Goal: Communication & Community: Participate in discussion

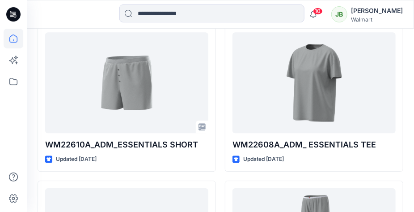
scroll to position [738, 0]
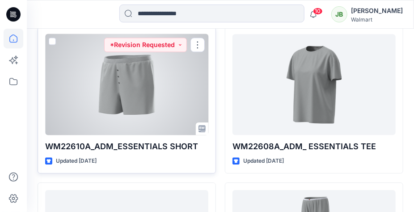
click at [181, 96] on div at bounding box center [126, 84] width 163 height 101
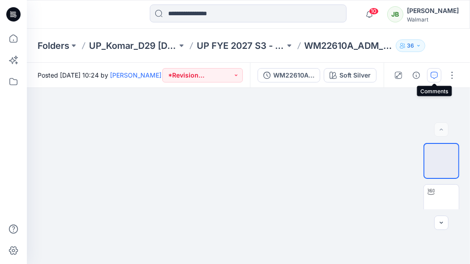
click at [414, 77] on icon "button" at bounding box center [434, 75] width 7 height 7
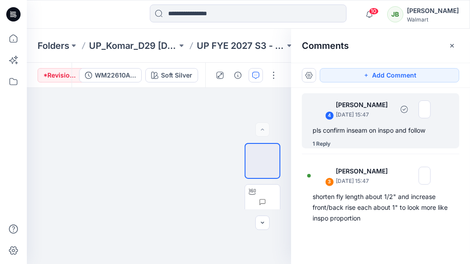
click at [327, 142] on div "1 Reply" at bounding box center [322, 143] width 18 height 9
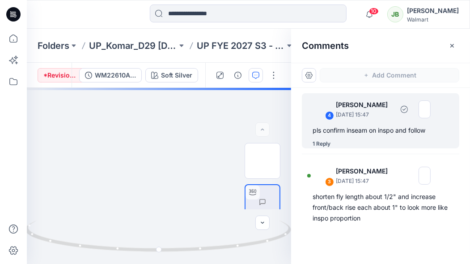
click at [327, 144] on div "1 Reply" at bounding box center [322, 143] width 18 height 9
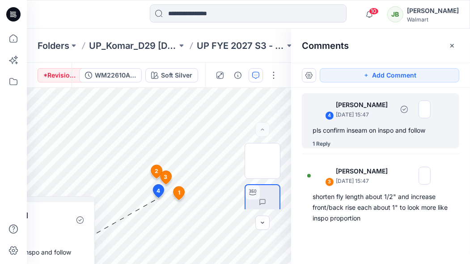
click at [348, 130] on div "pls confirm inseam on inspo and follow" at bounding box center [381, 130] width 136 height 11
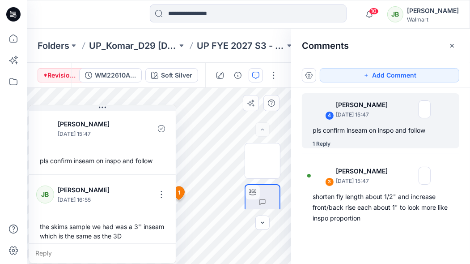
drag, startPoint x: 56, startPoint y: 200, endPoint x: 75, endPoint y: 178, distance: 28.9
click at [75, 178] on div "[PERSON_NAME] [DATE] 15:47 pls confirm inseam on inspo and follow [PERSON_NAME]…" at bounding box center [103, 184] width 148 height 158
click at [111, 211] on div "the skims sample we had was a 3'' inseam which is the same as the 3D" at bounding box center [102, 231] width 132 height 26
click at [114, 211] on div "the skims sample we had was a 3'' inseam which is the same as the 3D" at bounding box center [102, 231] width 132 height 26
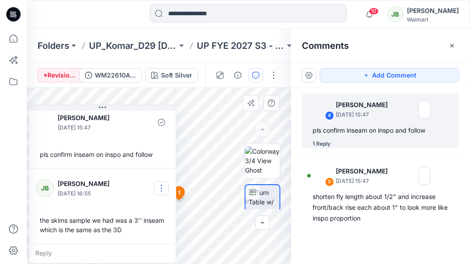
click at [162, 186] on button "button" at bounding box center [161, 188] width 14 height 14
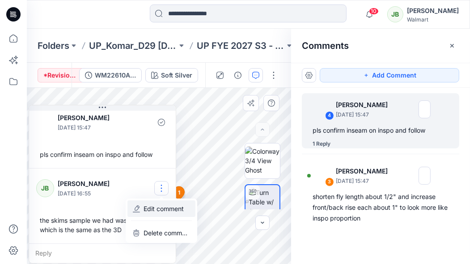
click at [162, 211] on p "Edit comment" at bounding box center [164, 208] width 40 height 9
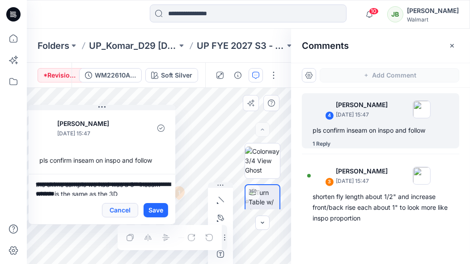
scroll to position [2, 0]
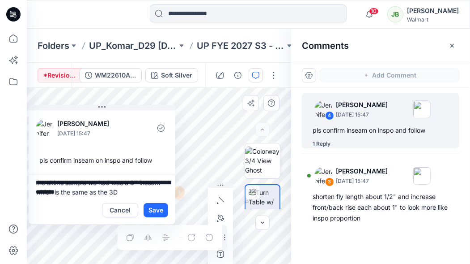
click at [109, 183] on textarea "**********" at bounding box center [102, 184] width 147 height 21
click at [126, 184] on textarea "**********" at bounding box center [102, 184] width 147 height 21
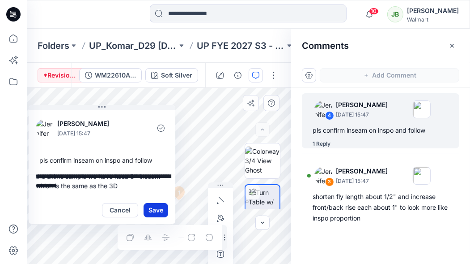
type textarea "**********"
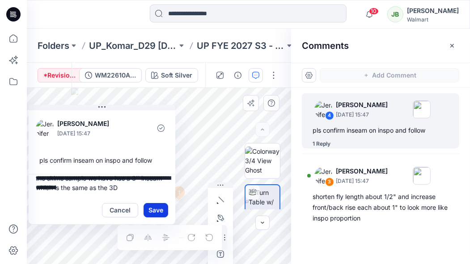
click at [157, 208] on button "Save" at bounding box center [156, 210] width 25 height 14
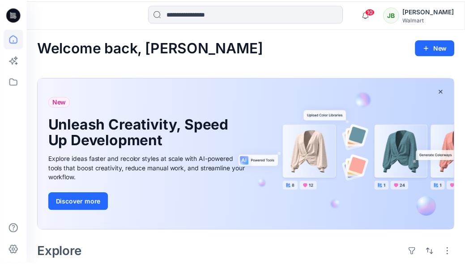
scroll to position [738, 0]
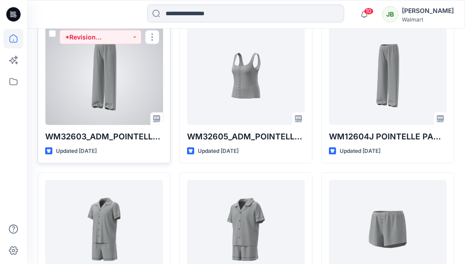
click at [123, 113] on div at bounding box center [104, 75] width 118 height 98
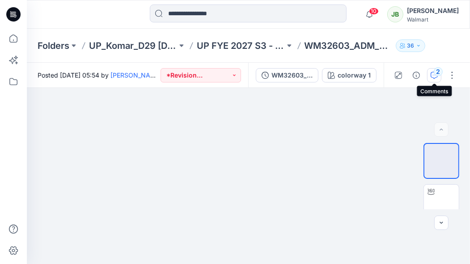
click at [414, 79] on button "2" at bounding box center [434, 75] width 14 height 14
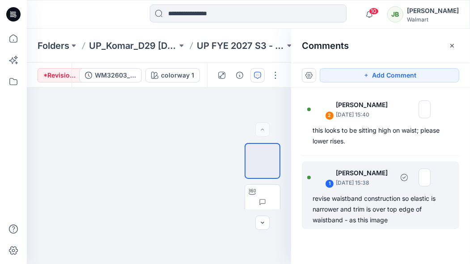
click at [358, 203] on div "revise waistband construction so elastic is narrower and trim is over top edge …" at bounding box center [381, 209] width 136 height 32
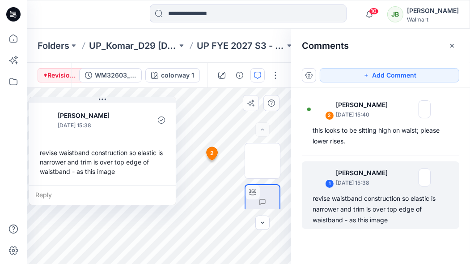
click at [53, 175] on div "revise waistband construction so elastic is narrower and trim is over top edge …" at bounding box center [102, 161] width 132 height 35
click at [61, 195] on div "Reply" at bounding box center [102, 195] width 147 height 20
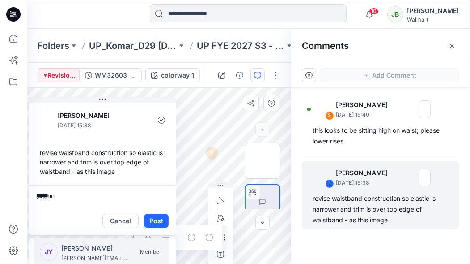
click at [75, 211] on p "[PERSON_NAME]" at bounding box center [94, 248] width 67 height 11
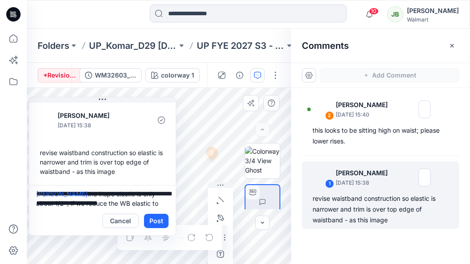
scroll to position [11, 0]
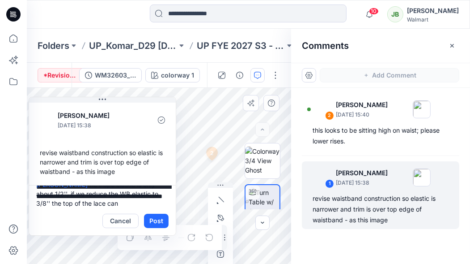
click at [151, 192] on textarea "**********" at bounding box center [102, 195] width 147 height 21
click at [138, 203] on textarea "**********" at bounding box center [102, 195] width 147 height 21
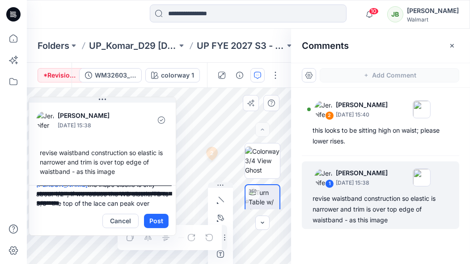
scroll to position [21, 0]
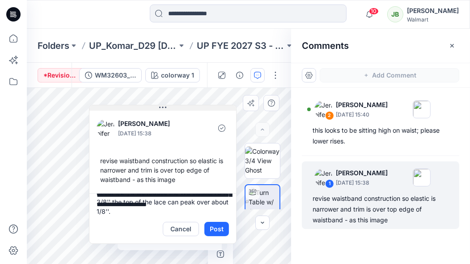
drag, startPoint x: 138, startPoint y: 101, endPoint x: 198, endPoint y: 109, distance: 61.0
click at [198, 109] on button at bounding box center [163, 107] width 147 height 5
click at [137, 209] on textarea "**********" at bounding box center [163, 203] width 147 height 21
drag, startPoint x: 141, startPoint y: 213, endPoint x: 150, endPoint y: 198, distance: 17.5
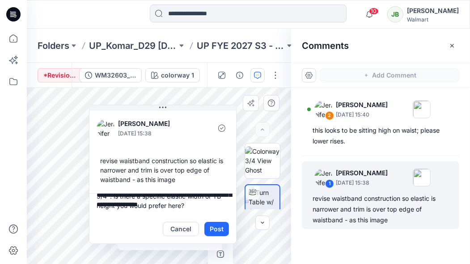
click at [150, 198] on textarea "**********" at bounding box center [163, 203] width 147 height 21
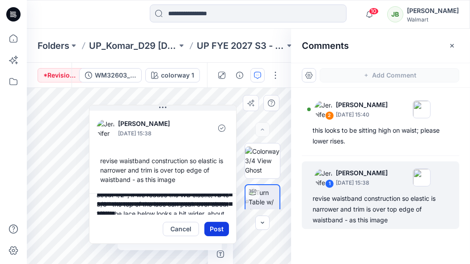
type textarea "**********"
click at [212, 211] on button "Post" at bounding box center [217, 229] width 25 height 14
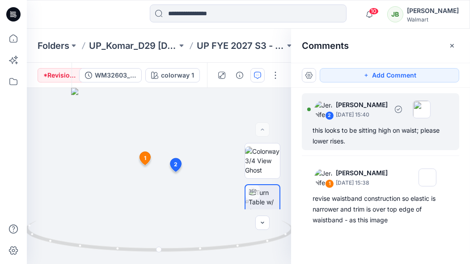
click at [364, 142] on div "this looks to be sitting high on waist; please lower rises." at bounding box center [381, 135] width 136 height 21
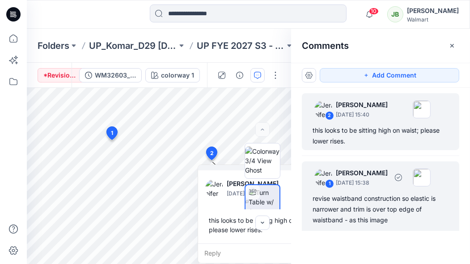
click at [321, 196] on div "revise waistband construction so elastic is narrower and trim is over top edge …" at bounding box center [381, 209] width 136 height 32
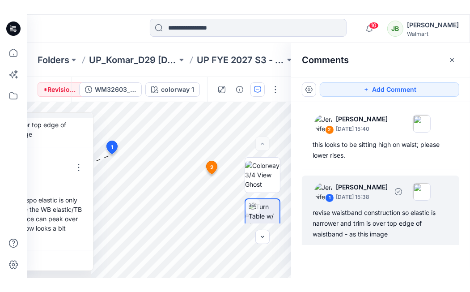
scroll to position [7, 0]
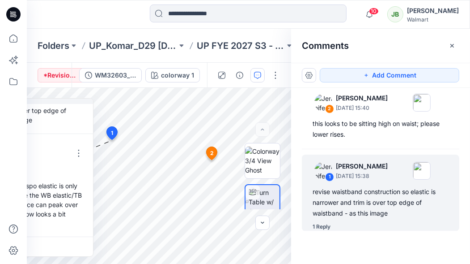
click at [64, 211] on div "3 1 [PERSON_NAME] [DATE] 15:38 revise waistband construction so elastic is narr…" at bounding box center [159, 176] width 264 height 176
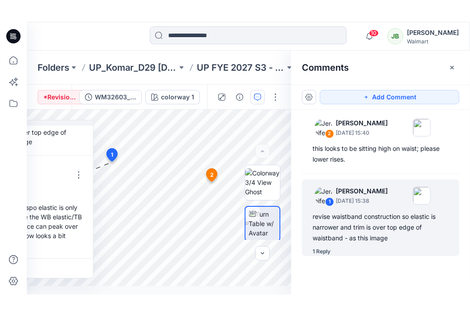
scroll to position [0, 0]
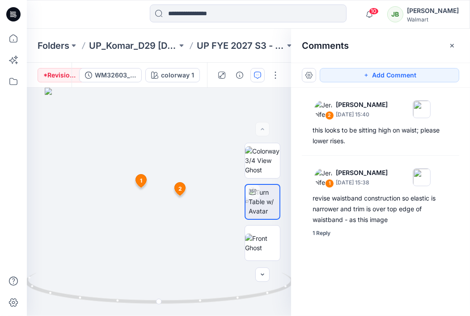
click at [70, 211] on icon at bounding box center [160, 290] width 271 height 34
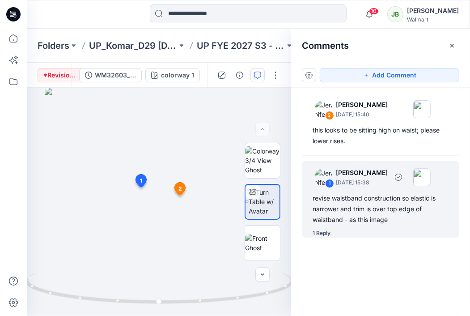
click at [324, 200] on div "revise waistband construction so elastic is narrower and trim is over top edge …" at bounding box center [381, 209] width 136 height 32
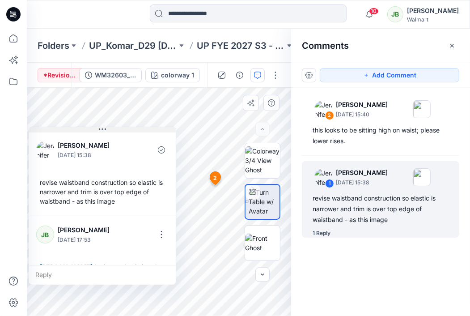
drag, startPoint x: 60, startPoint y: 127, endPoint x: 119, endPoint y: 132, distance: 59.2
click at [120, 132] on div "[PERSON_NAME] [DATE] 15:38 revise waistband construction so elastic is narrower…" at bounding box center [103, 206] width 148 height 158
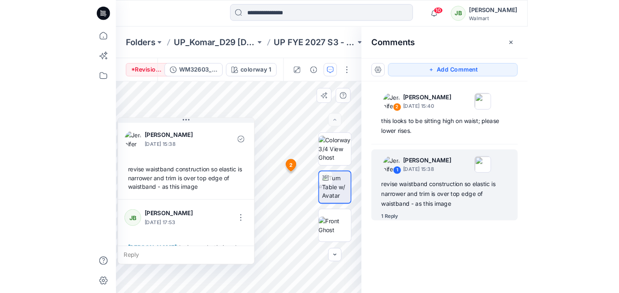
scroll to position [53, 0]
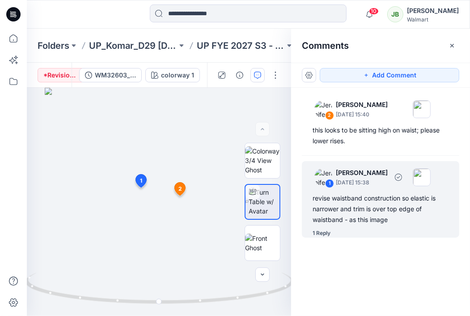
click at [316, 208] on div "revise waistband construction so elastic is narrower and trim is over top edge …" at bounding box center [381, 209] width 136 height 32
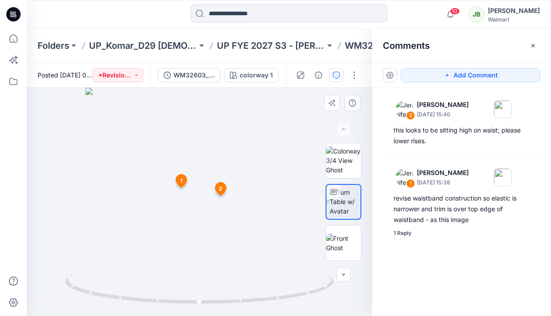
click at [179, 183] on icon at bounding box center [181, 181] width 11 height 13
click at [176, 182] on icon at bounding box center [181, 180] width 11 height 13
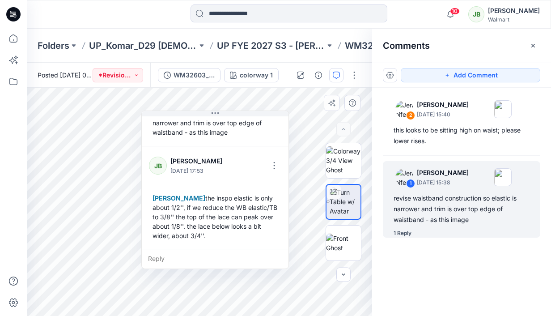
drag, startPoint x: 96, startPoint y: 277, endPoint x: 259, endPoint y: 269, distance: 162.7
click at [259, 211] on div "Reply" at bounding box center [215, 259] width 147 height 20
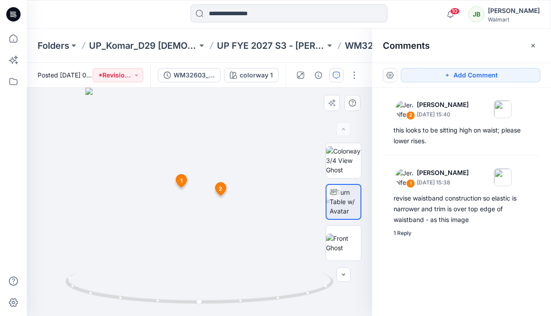
click at [102, 211] on img at bounding box center [199, 202] width 228 height 228
click at [179, 180] on icon at bounding box center [181, 181] width 11 height 13
click at [183, 177] on icon at bounding box center [181, 181] width 11 height 13
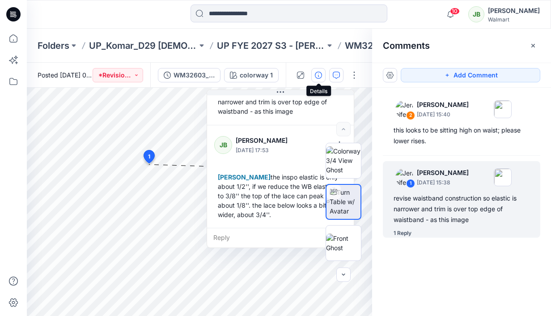
drag, startPoint x: 73, startPoint y: 125, endPoint x: 320, endPoint y: 81, distance: 250.5
click at [320, 81] on div "Posted [DATE] 05:54 by [PERSON_NAME] *Revision Requested WM32603_ADM_POINTELLE …" at bounding box center [289, 189] width 525 height 253
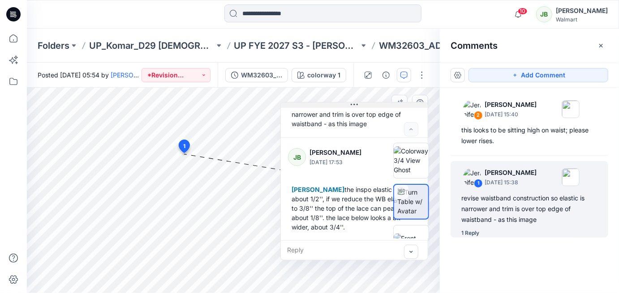
drag, startPoint x: 130, startPoint y: 112, endPoint x: 392, endPoint y: 103, distance: 262.4
click at [392, 103] on button at bounding box center [354, 104] width 147 height 5
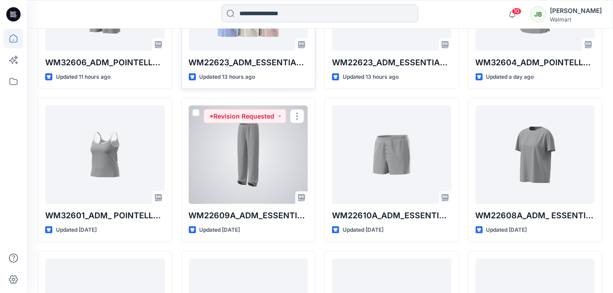
scroll to position [349, 0]
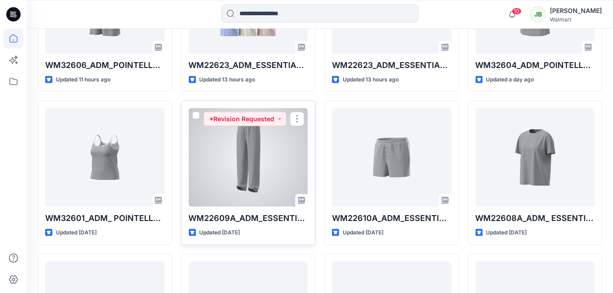
click at [239, 150] on div at bounding box center [248, 157] width 119 height 98
